Goal: Check status: Check status

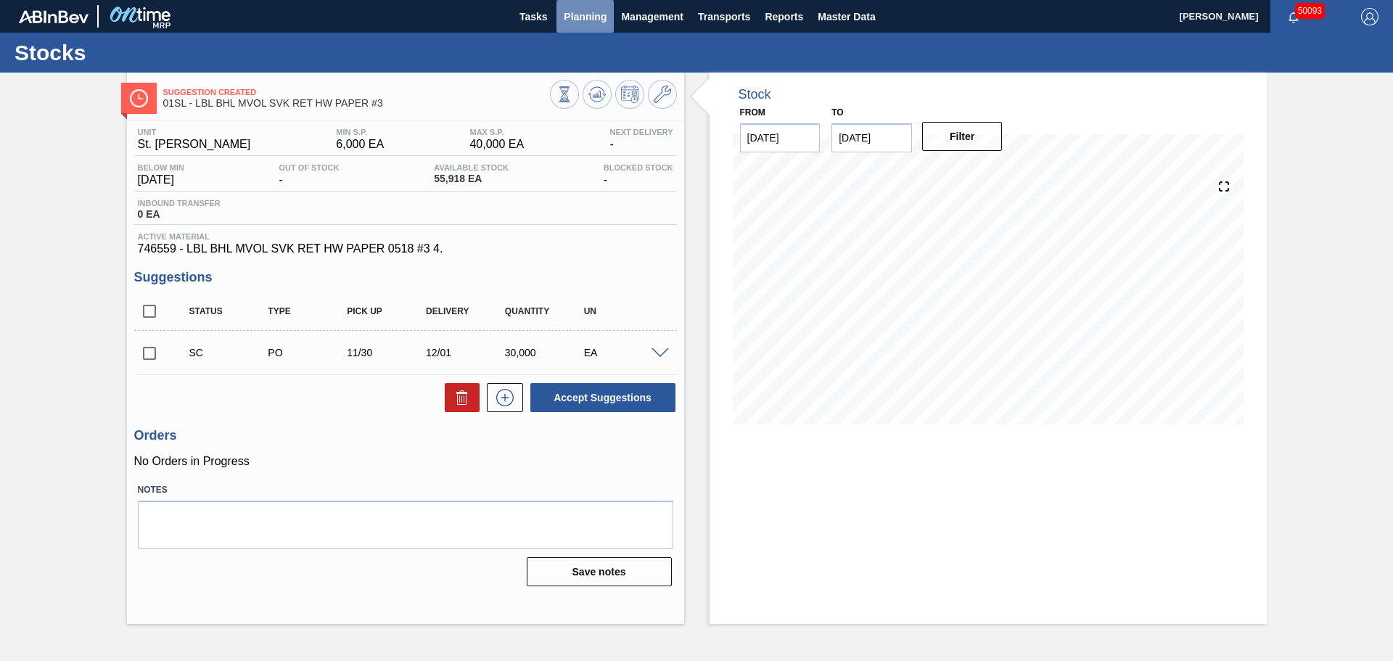
click at [573, 20] on span "Planning" at bounding box center [585, 16] width 43 height 17
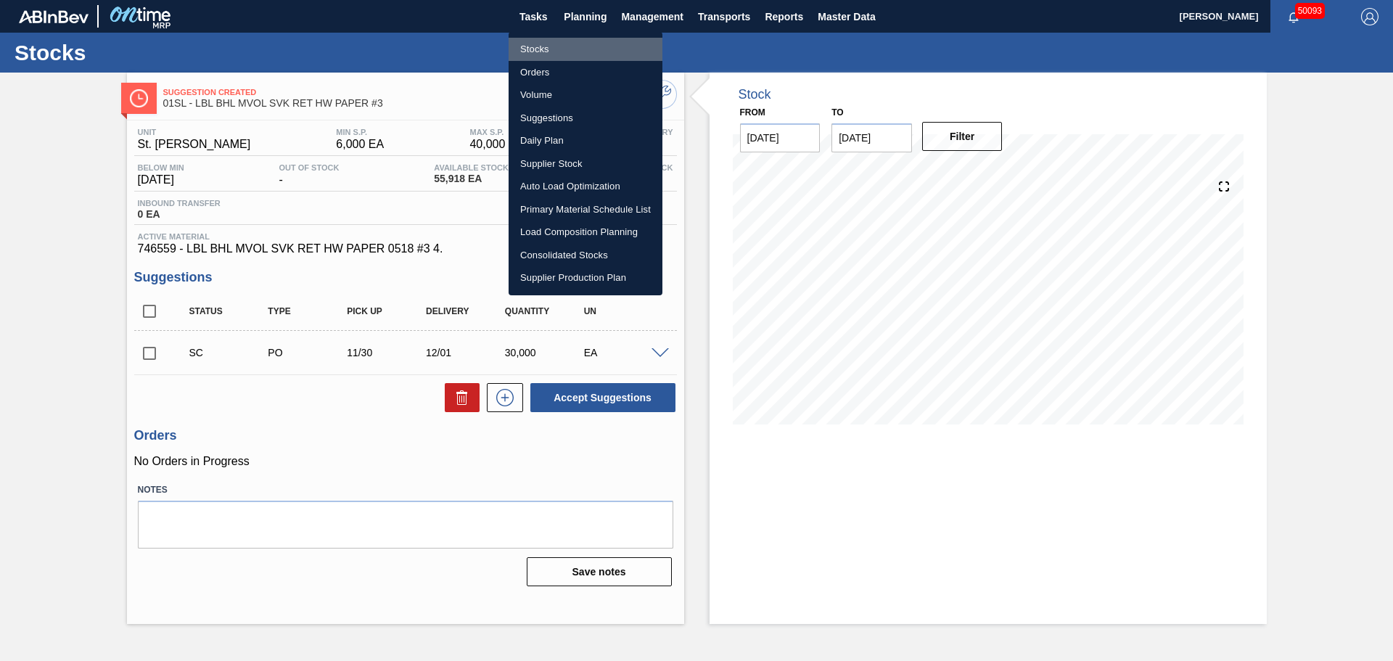
click at [533, 52] on li "Stocks" at bounding box center [586, 49] width 154 height 23
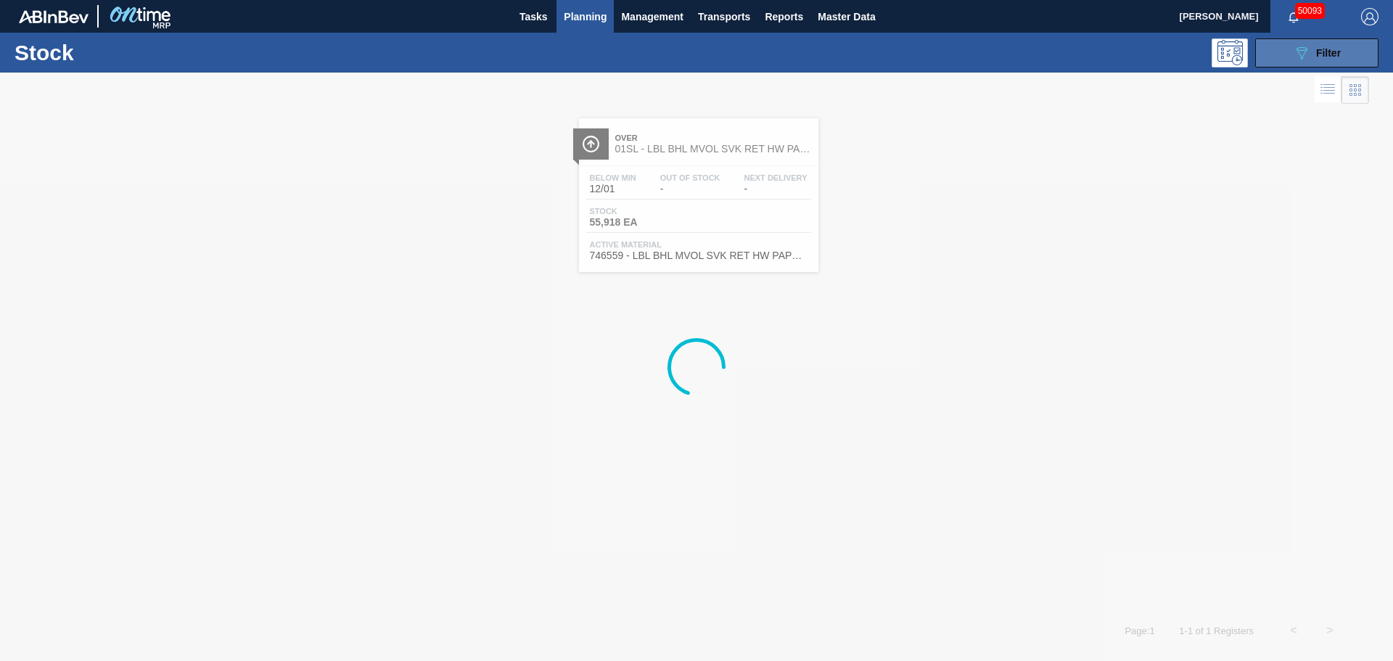
click at [1306, 55] on icon "089F7B8B-B2A5-4AFE-B5C0-19BA573D28AC" at bounding box center [1301, 52] width 17 height 17
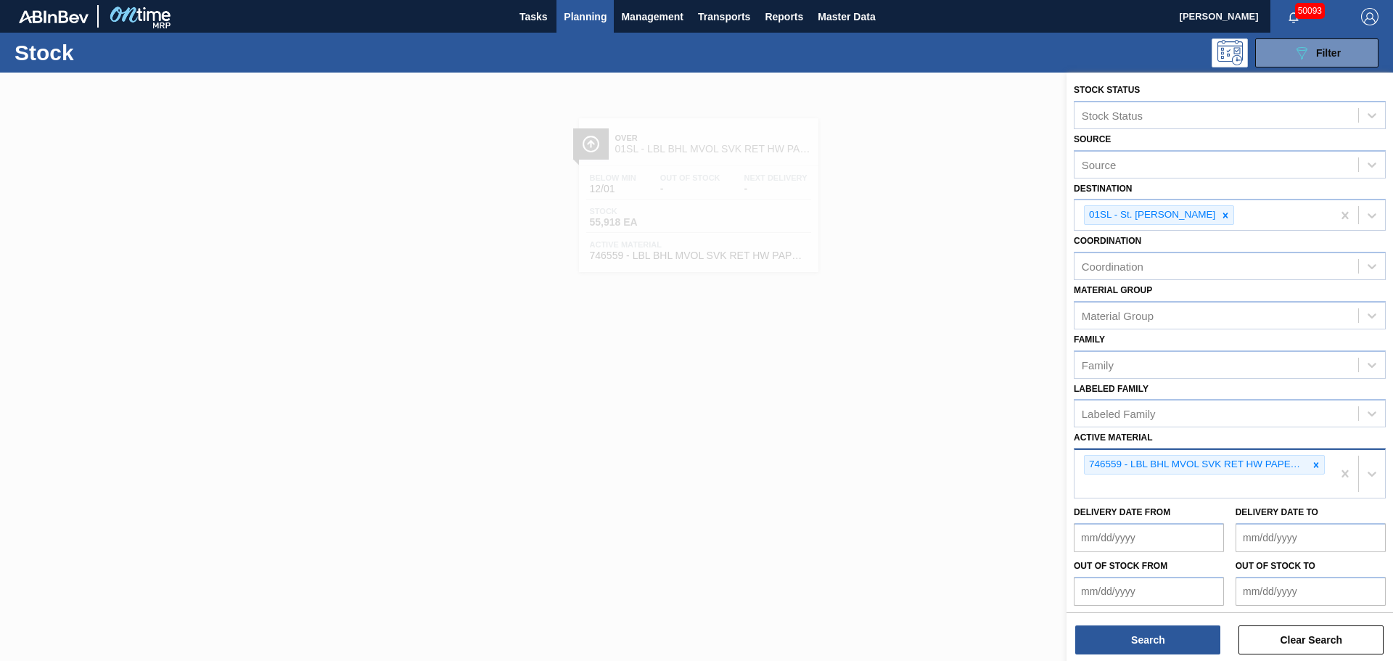
click at [1314, 463] on icon at bounding box center [1316, 464] width 5 height 5
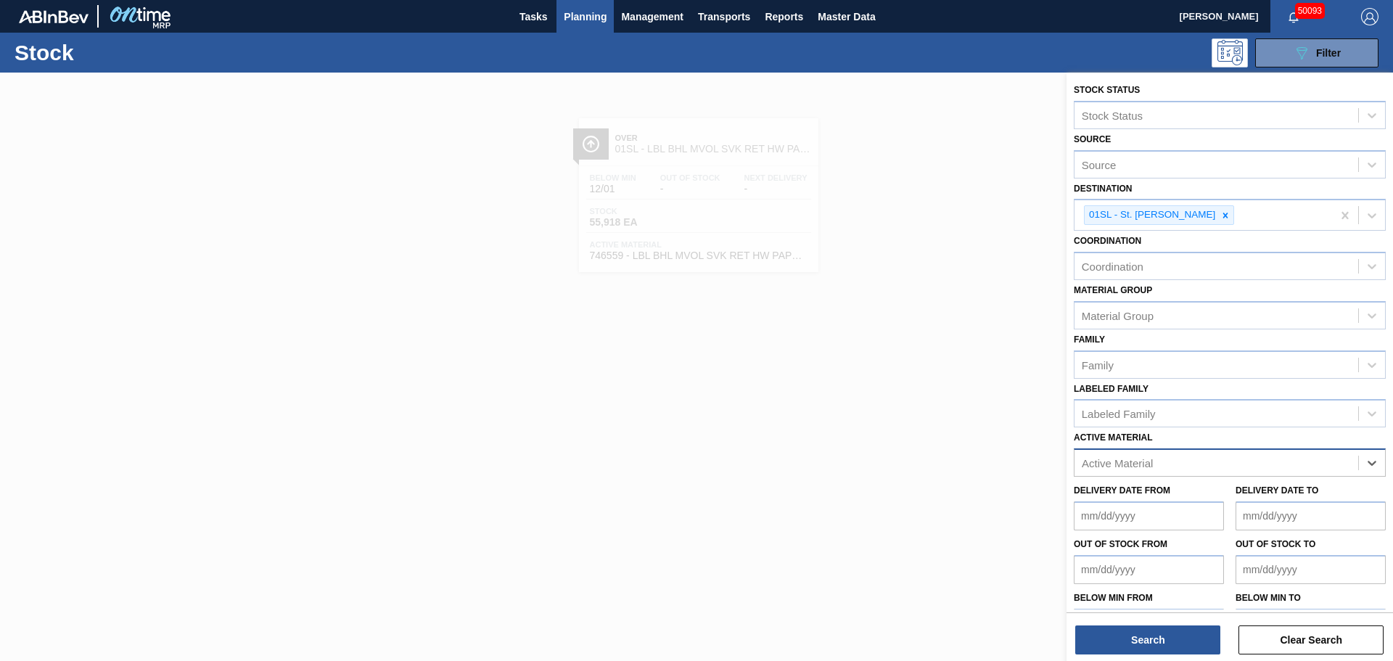
paste Material "676958"
type Material "676958"
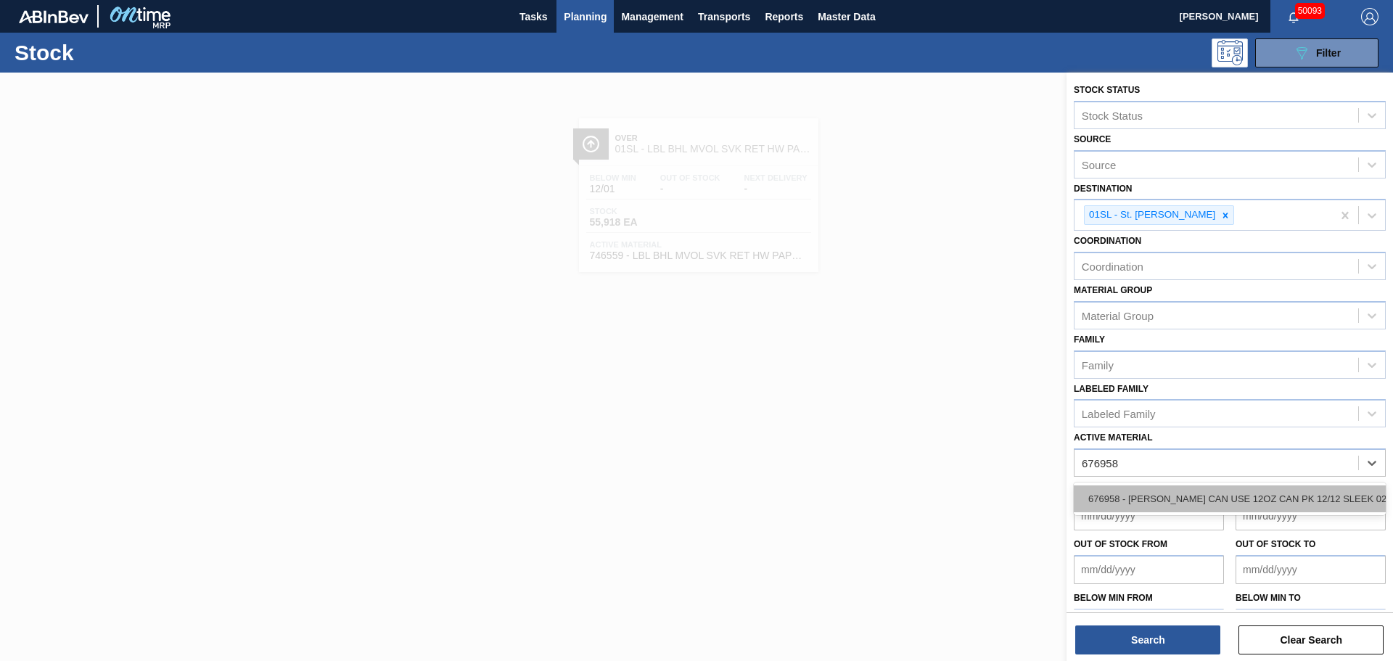
click at [1164, 495] on div "676958 - [PERSON_NAME] CAN USE 12OZ CAN PK 12/12 SLEEK 022" at bounding box center [1230, 498] width 312 height 27
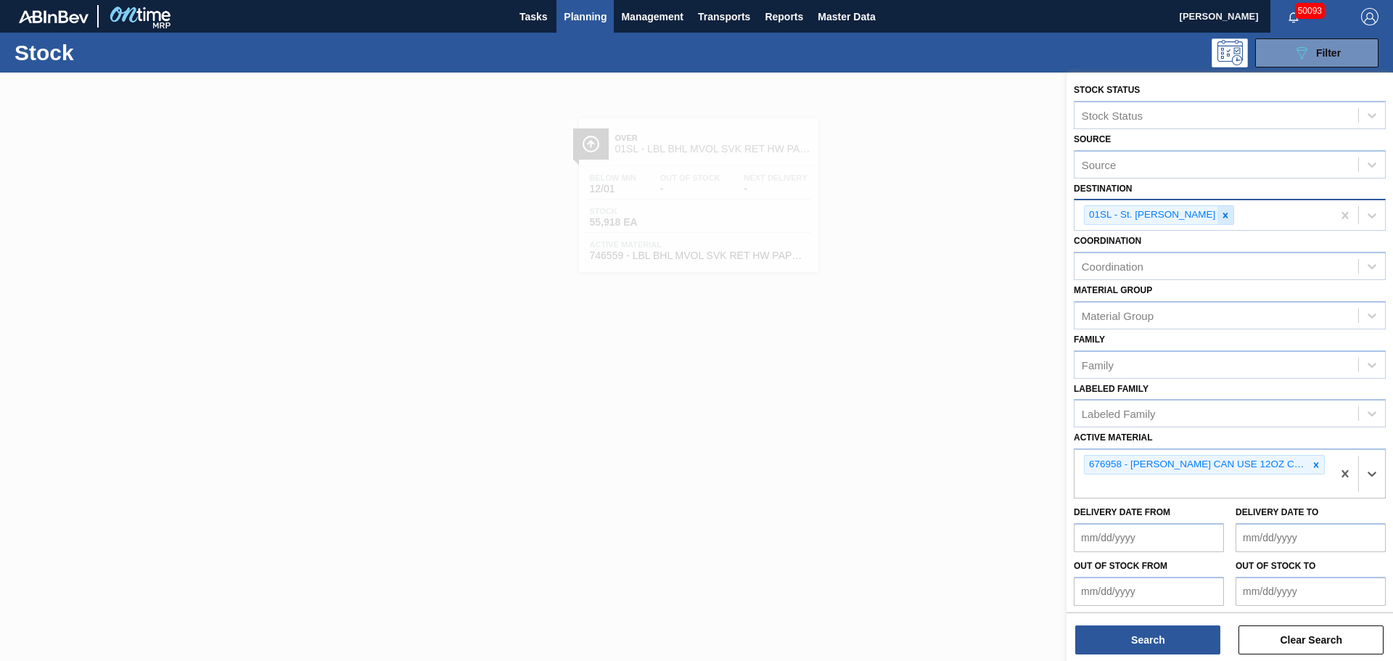
click at [1220, 219] on icon at bounding box center [1225, 215] width 10 height 10
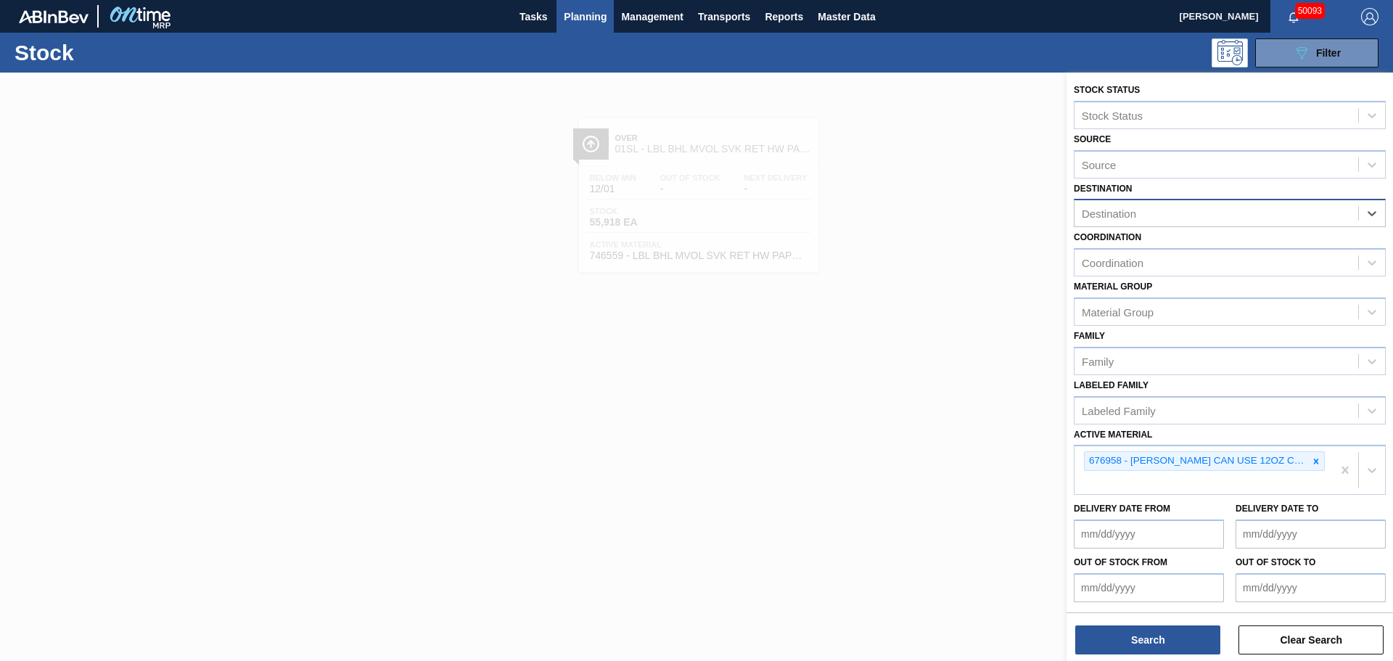
click at [1190, 212] on div "Destination" at bounding box center [1216, 213] width 284 height 21
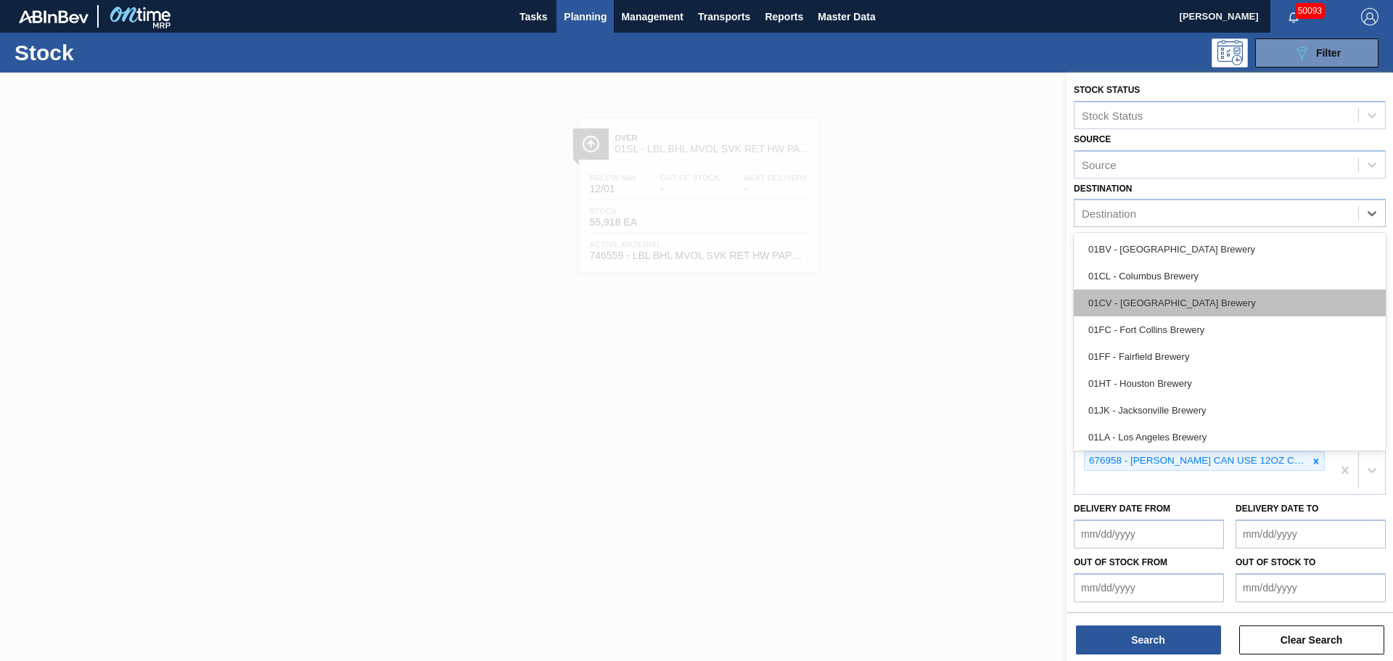
click at [1169, 302] on div "01CV - [GEOGRAPHIC_DATA] Brewery" at bounding box center [1230, 302] width 312 height 27
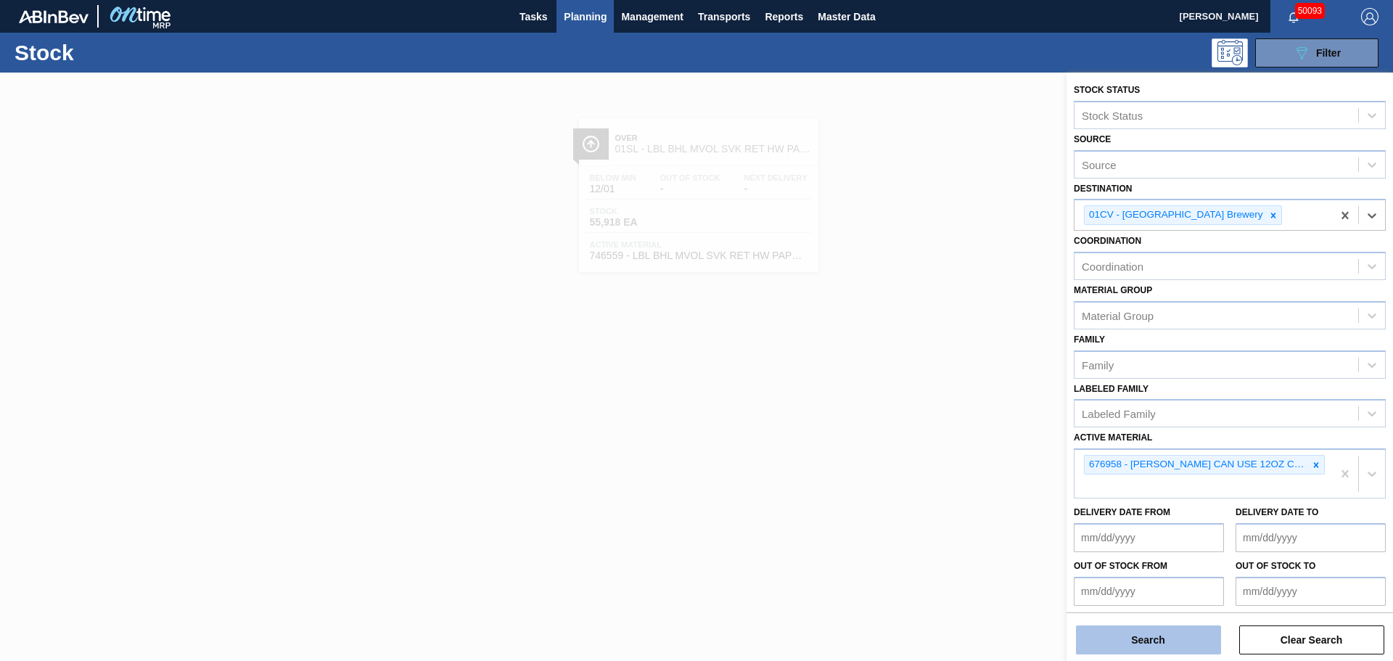
click at [1161, 635] on button "Search" at bounding box center [1148, 639] width 145 height 29
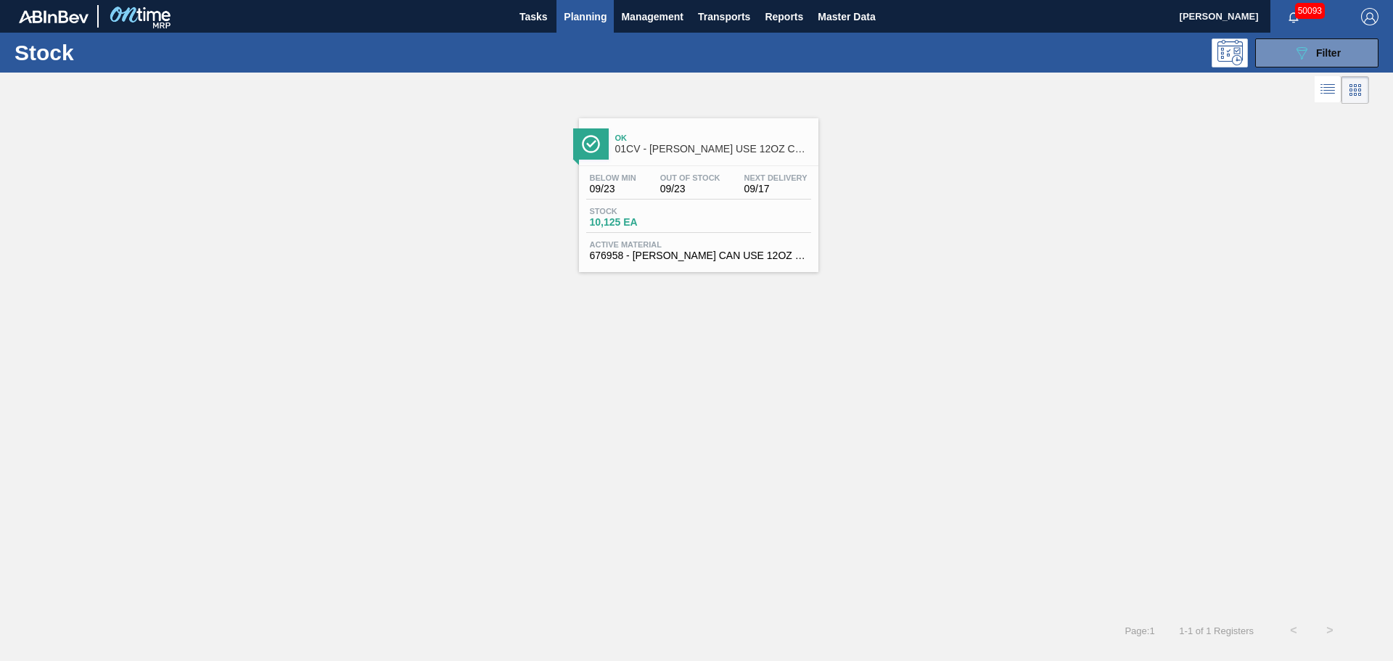
click at [662, 218] on span "10,125 EA" at bounding box center [641, 222] width 102 height 11
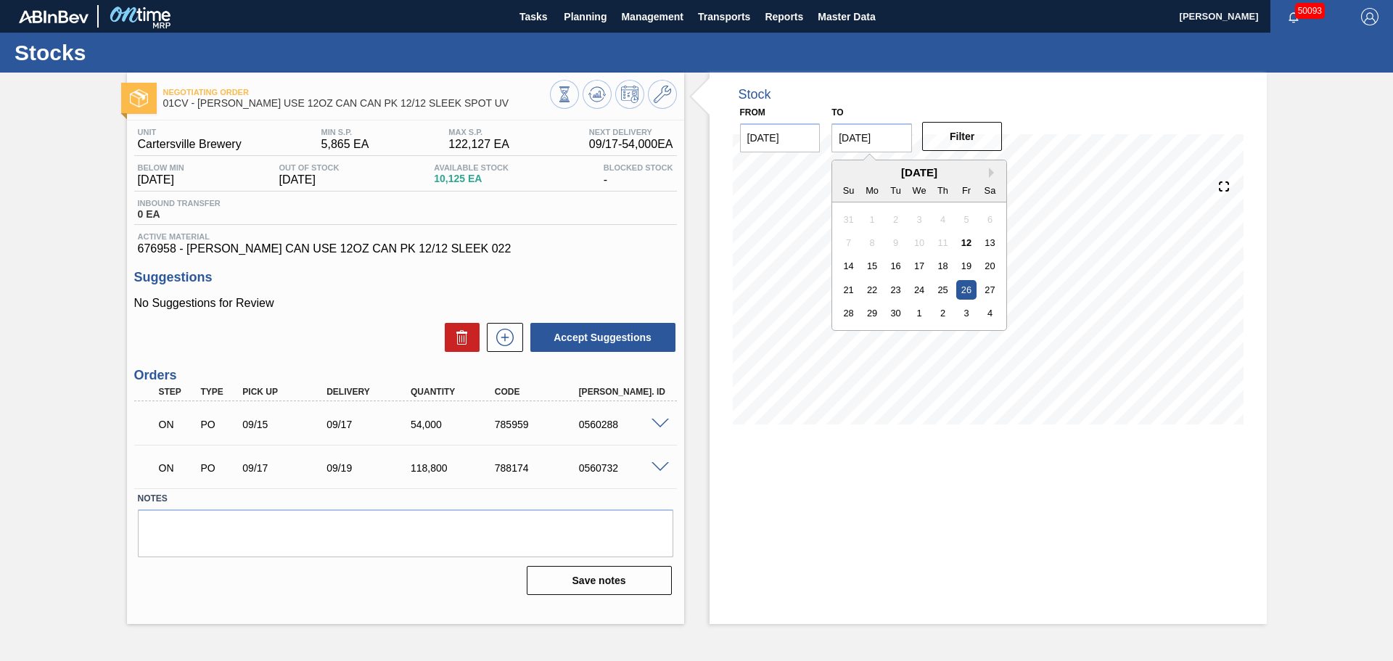
click at [900, 140] on input "[DATE]" at bounding box center [871, 137] width 81 height 29
click at [987, 169] on div "[DATE]" at bounding box center [919, 172] width 174 height 12
click at [992, 172] on button "Next Month" at bounding box center [994, 173] width 10 height 10
click at [849, 313] on div "26" at bounding box center [849, 313] width 20 height 20
type input "[DATE]"
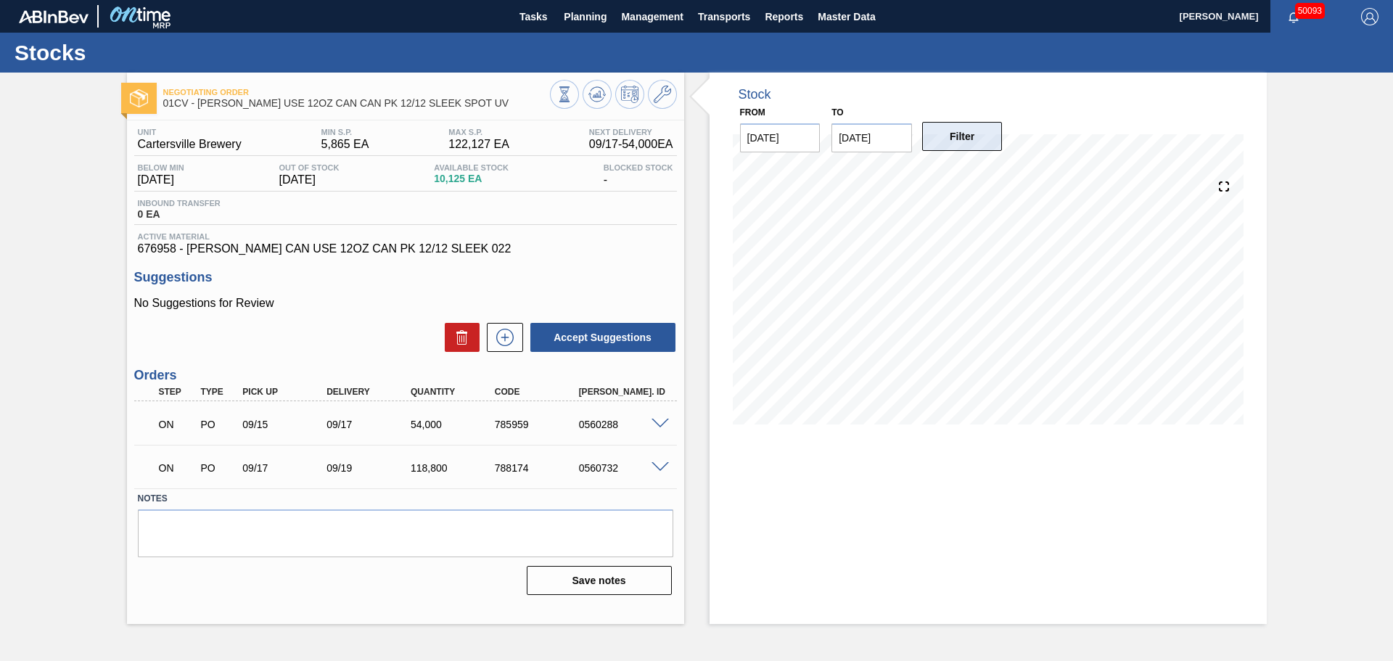
click at [970, 144] on button "Filter" at bounding box center [962, 136] width 81 height 29
click at [599, 88] on icon at bounding box center [597, 91] width 15 height 8
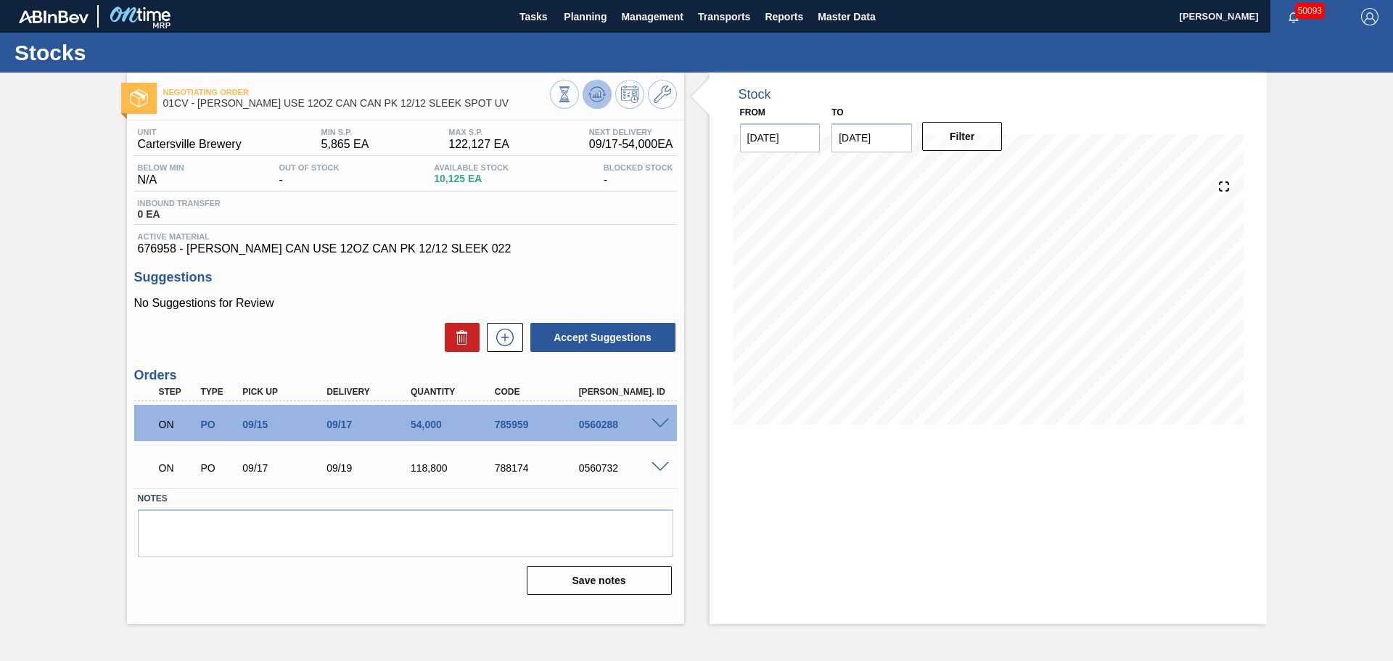
click at [596, 89] on icon at bounding box center [596, 94] width 17 height 17
